Goal: Answer question/provide support

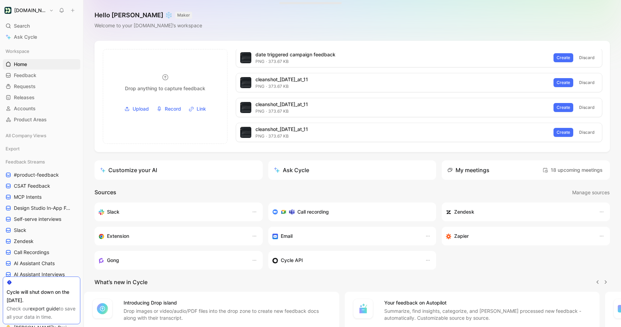
click at [28, 45] on div "Workspace Home G then H Feedback G then F Requests G then R Releases G then L A…" at bounding box center [41, 186] width 83 height 282
click at [30, 36] on span "Ask Cycle" at bounding box center [25, 37] width 23 height 8
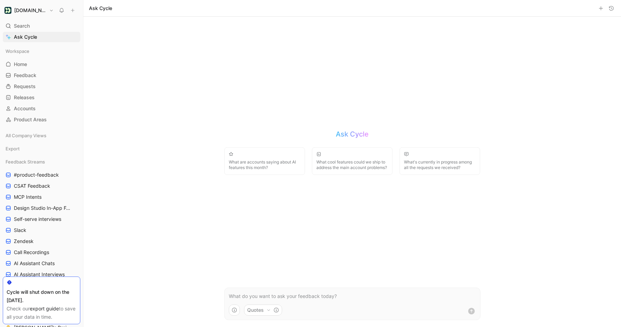
click at [270, 292] on form "Quotes" at bounding box center [352, 304] width 256 height 33
click at [270, 296] on p at bounding box center [352, 296] width 247 height 8
click at [271, 309] on button "Quotes" at bounding box center [263, 310] width 38 height 11
click at [236, 296] on html "Customer.io Search ⌘ K Ask Cycle Workspace Home G then H Feedback G then F Requ…" at bounding box center [310, 163] width 621 height 327
click at [240, 296] on p at bounding box center [352, 296] width 247 height 8
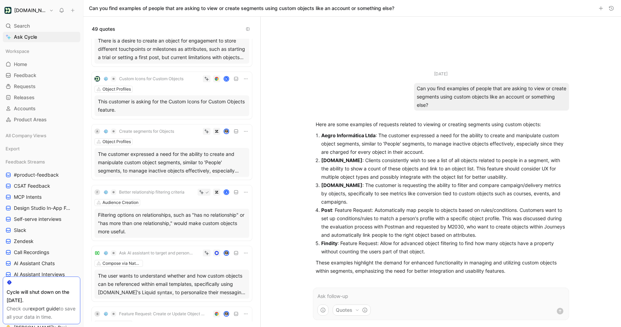
scroll to position [289, 0]
click at [132, 163] on div "The customer expressed a need for the ability to create and manipulate custom o…" at bounding box center [172, 162] width 148 height 25
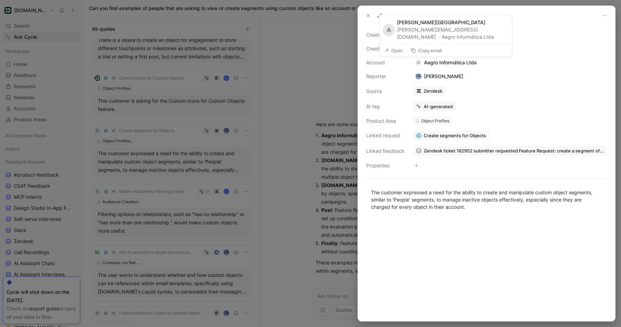
click at [415, 52] on use at bounding box center [413, 50] width 4 height 4
click at [471, 62] on div "A Aegro Informática Ltda" at bounding box center [446, 62] width 66 height 8
click at [476, 64] on div "A Aegro Informática Ltda" at bounding box center [446, 62] width 66 height 8
copy div "Aegro Informática Ltda"
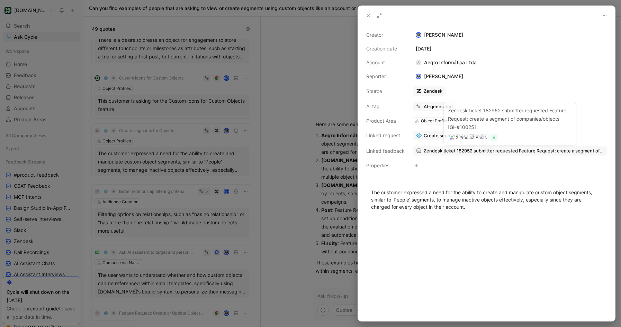
click at [480, 150] on span "Zendesk ticket 182952 submitter requested Feature Request: create a segment of …" at bounding box center [514, 151] width 180 height 6
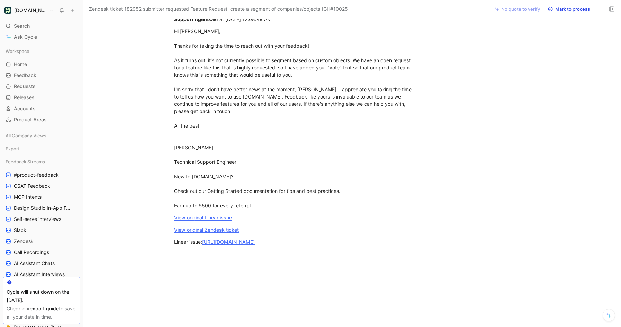
scroll to position [362, 0]
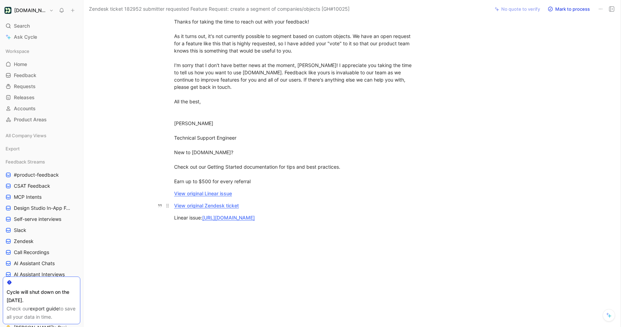
click at [219, 203] on link "View original Zendesk ticket" at bounding box center [206, 206] width 65 height 6
click at [220, 191] on link "View original Linear issue" at bounding box center [203, 194] width 58 height 6
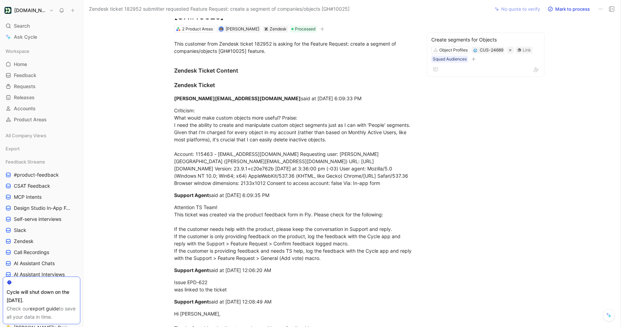
scroll to position [42, 0]
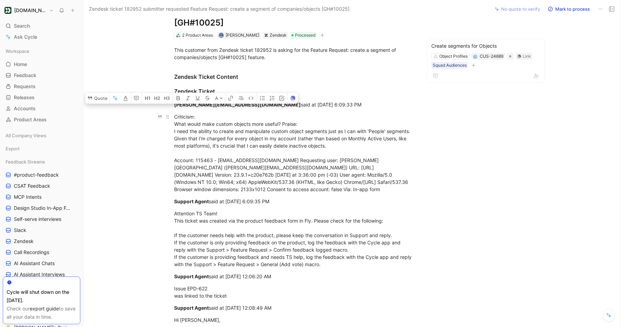
drag, startPoint x: 174, startPoint y: 115, endPoint x: 184, endPoint y: 170, distance: 55.7
click at [189, 173] on div "Criticism: What would make custom objects more useful? Praise: I need the abili…" at bounding box center [293, 153] width 239 height 80
click at [164, 165] on p "Criticism: What would make custom objects more useful? Praise: I need the abili…" at bounding box center [294, 153] width 266 height 84
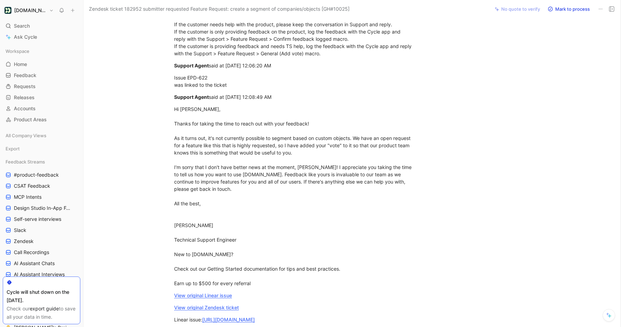
scroll to position [362, 0]
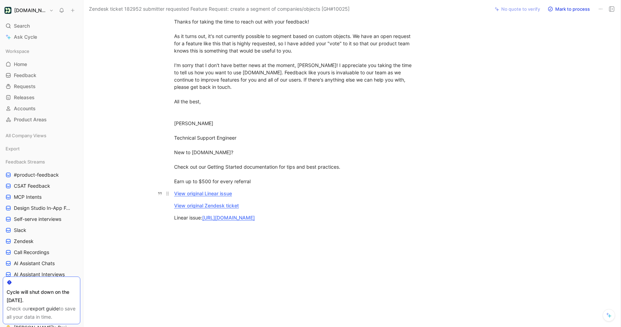
click at [215, 191] on link "View original Linear issue" at bounding box center [203, 194] width 58 height 6
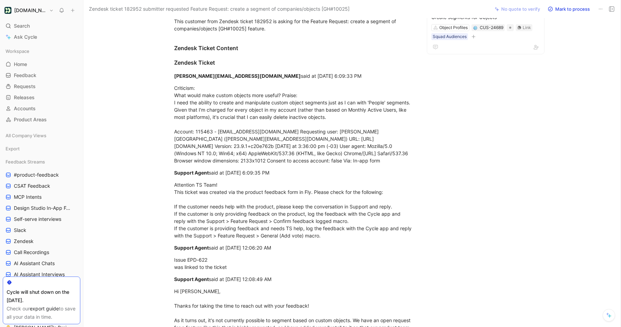
scroll to position [0, 0]
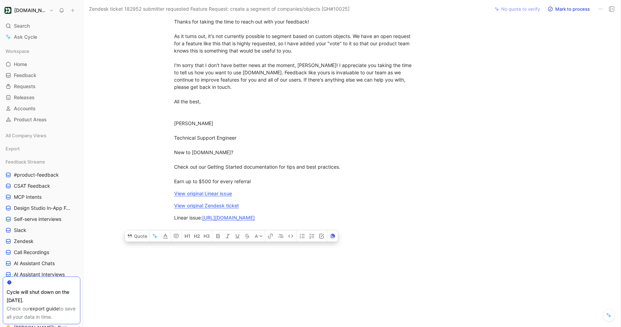
drag, startPoint x: 173, startPoint y: 118, endPoint x: 303, endPoint y: 215, distance: 161.8
copy div "Zendesk Ticket Content Zendesk Ticket antonio.brasil@aegro.com.br said at 6/24/…"
